Goal: Check status: Check status

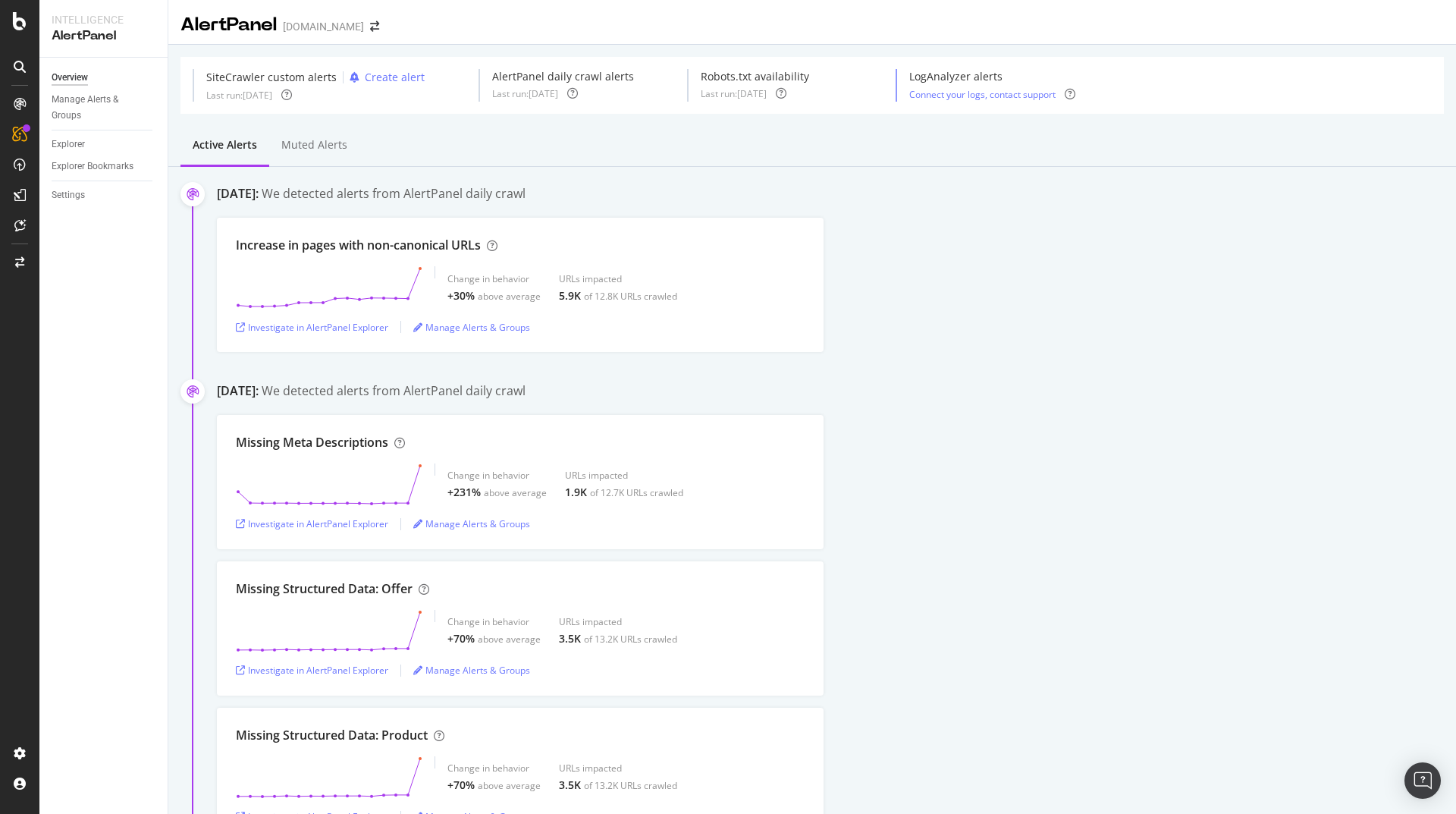
scroll to position [91, 0]
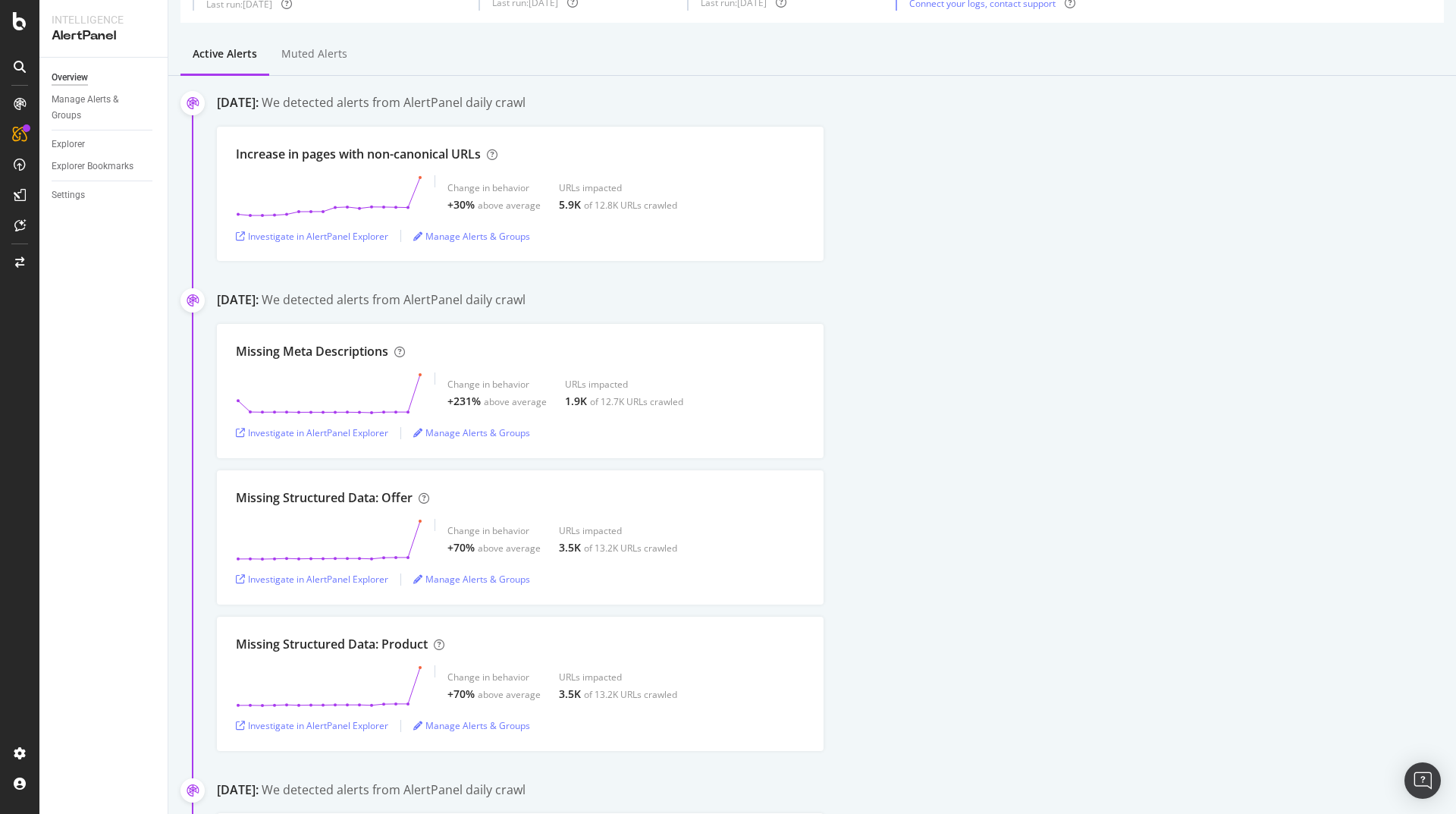
click at [16, 30] on div at bounding box center [19, 407] width 39 height 814
click at [17, 28] on icon at bounding box center [19, 21] width 14 height 18
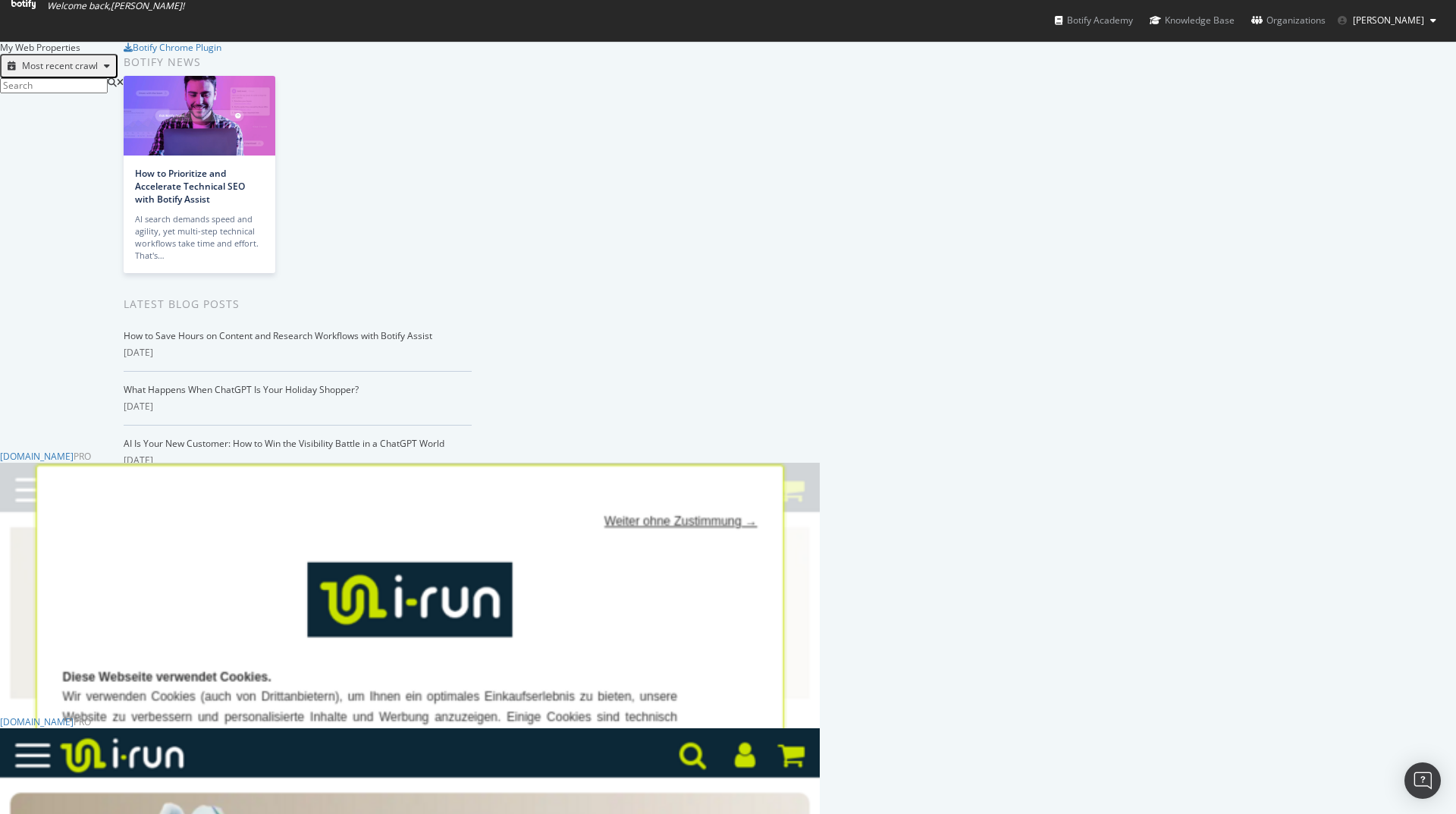
scroll to position [979, 0]
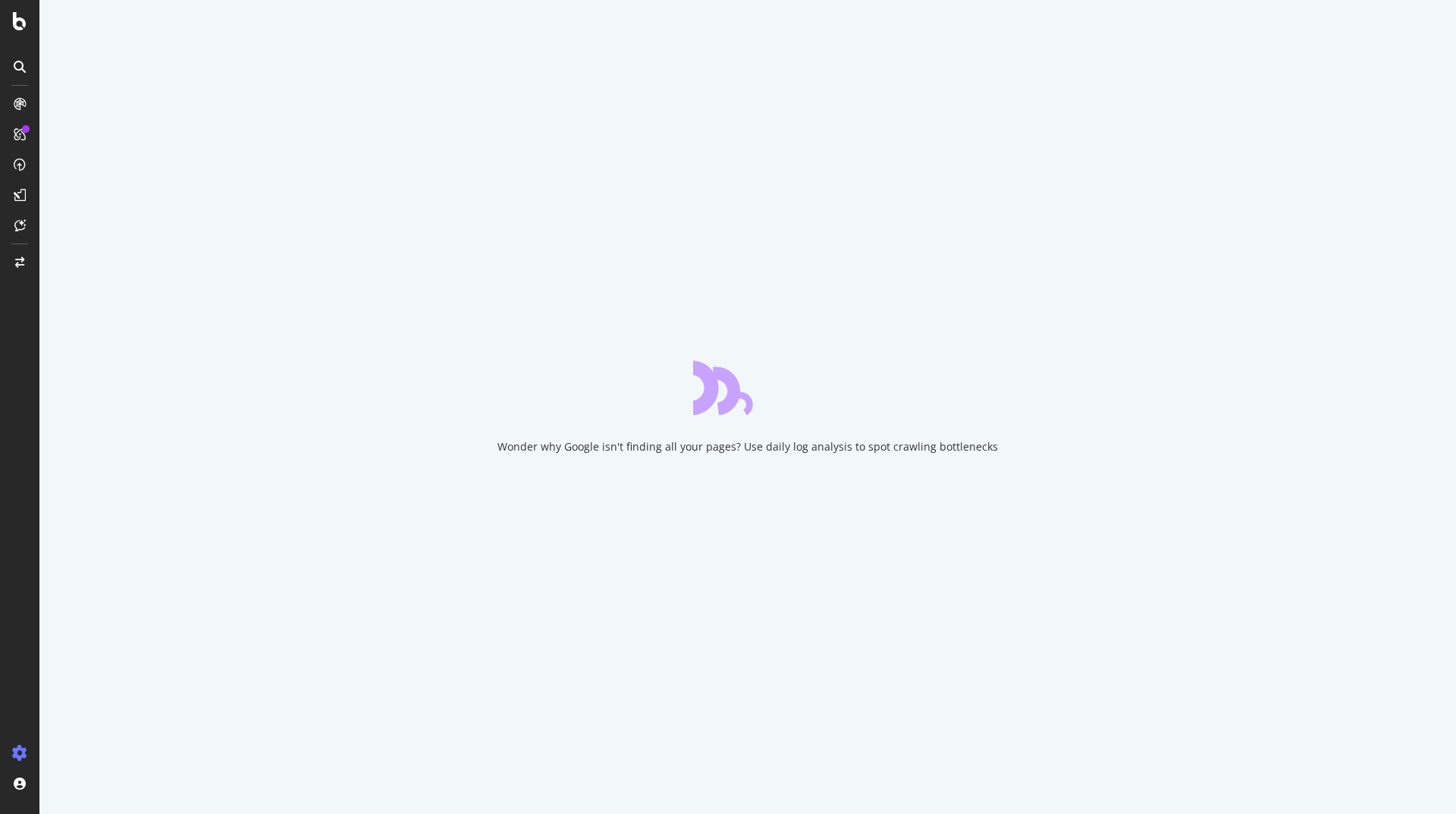
click at [1019, 562] on div "Wonder why Google isn't finding all your pages? Use daily log analysis to spot …" at bounding box center [748, 407] width 1417 height 814
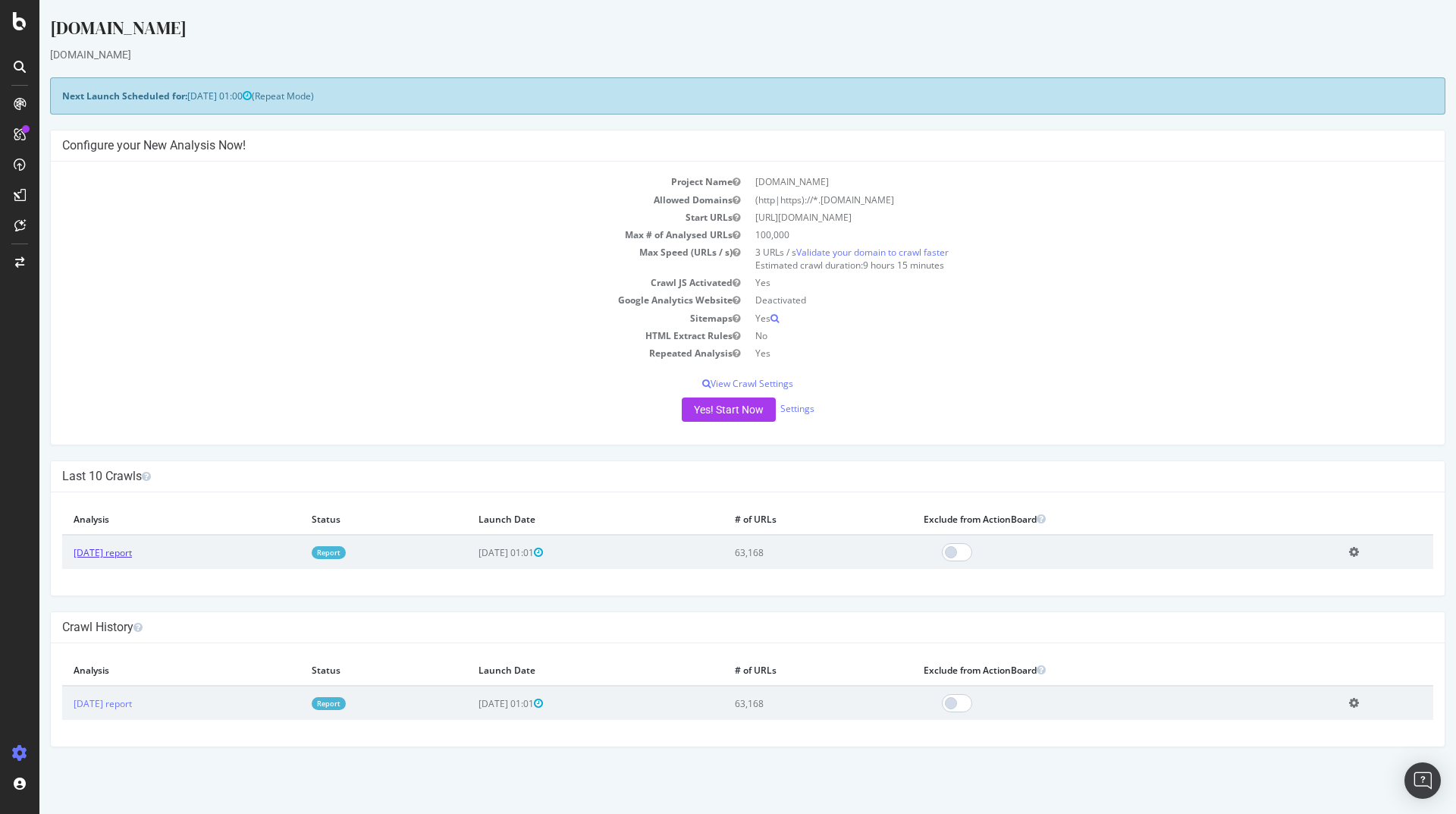
click at [129, 551] on link "2025 Sep. 6th report" at bounding box center [102, 553] width 59 height 13
